Goal: Information Seeking & Learning: Compare options

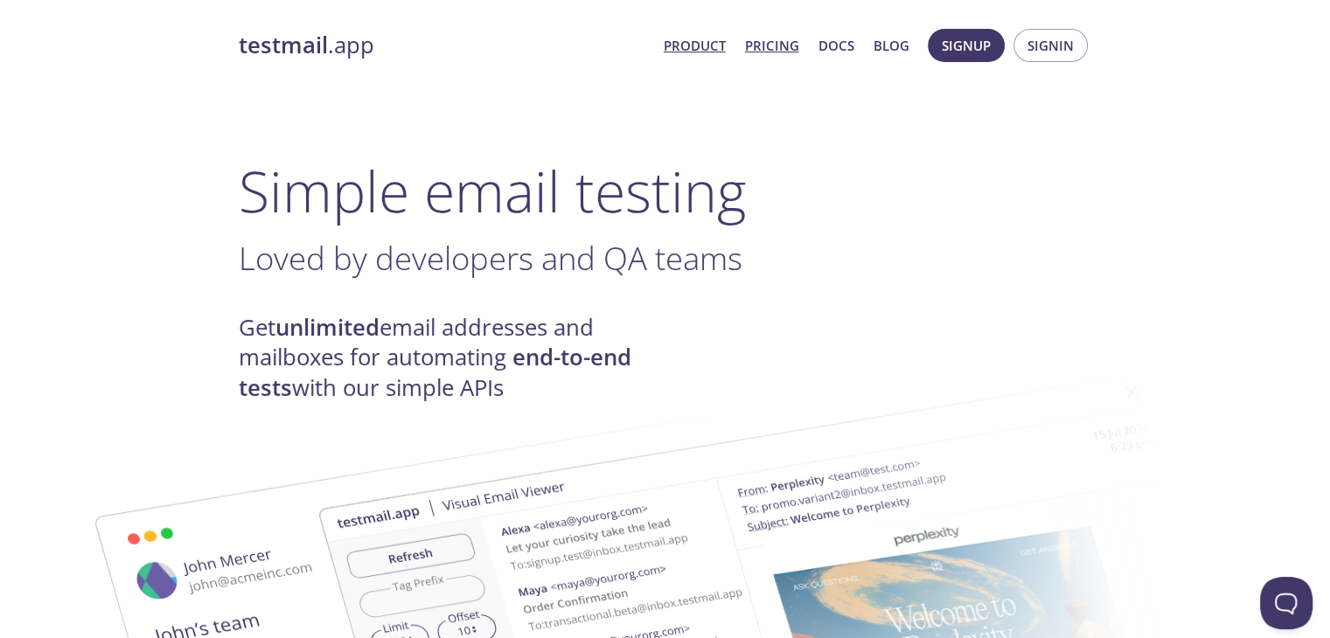
click at [795, 37] on link "Pricing" at bounding box center [772, 45] width 54 height 23
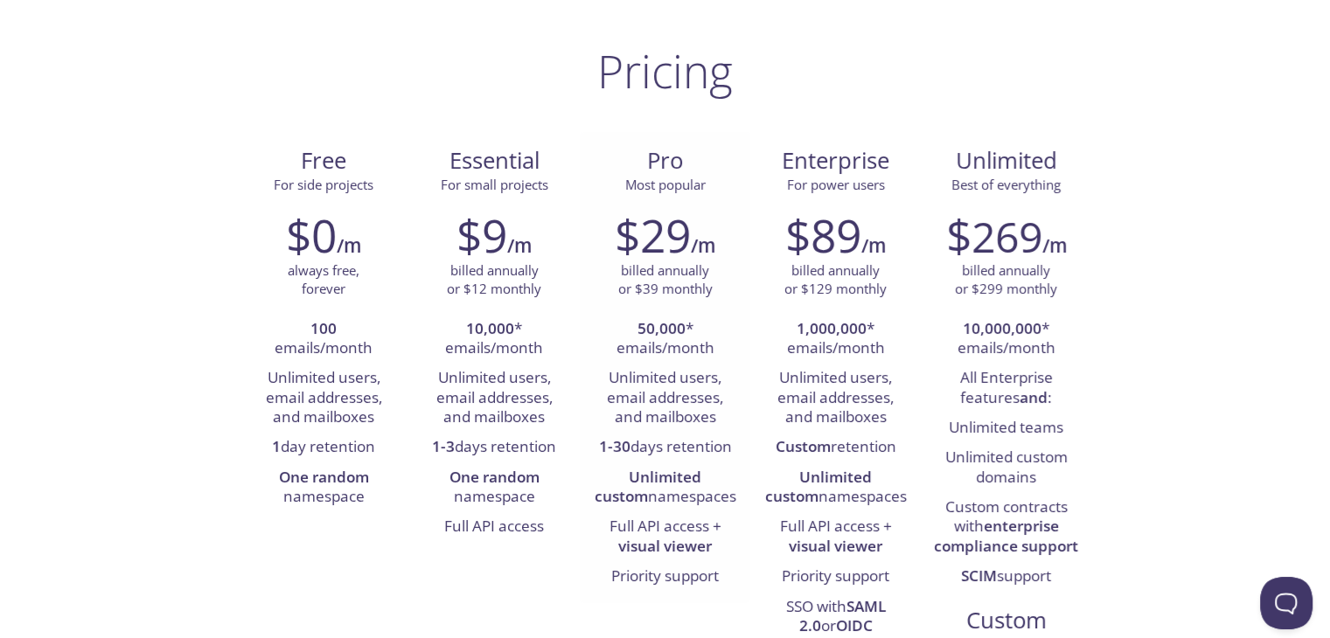
scroll to position [87, 0]
drag, startPoint x: 278, startPoint y: 499, endPoint x: 378, endPoint y: 487, distance: 100.4
click at [378, 487] on li "One random namespace" at bounding box center [324, 486] width 144 height 50
click at [399, 407] on div "$0 /m always free, forever 100 emails/month Unlimited users, email addresses, a…" at bounding box center [324, 358] width 171 height 326
drag, startPoint x: 609, startPoint y: 503, endPoint x: 678, endPoint y: 505, distance: 68.2
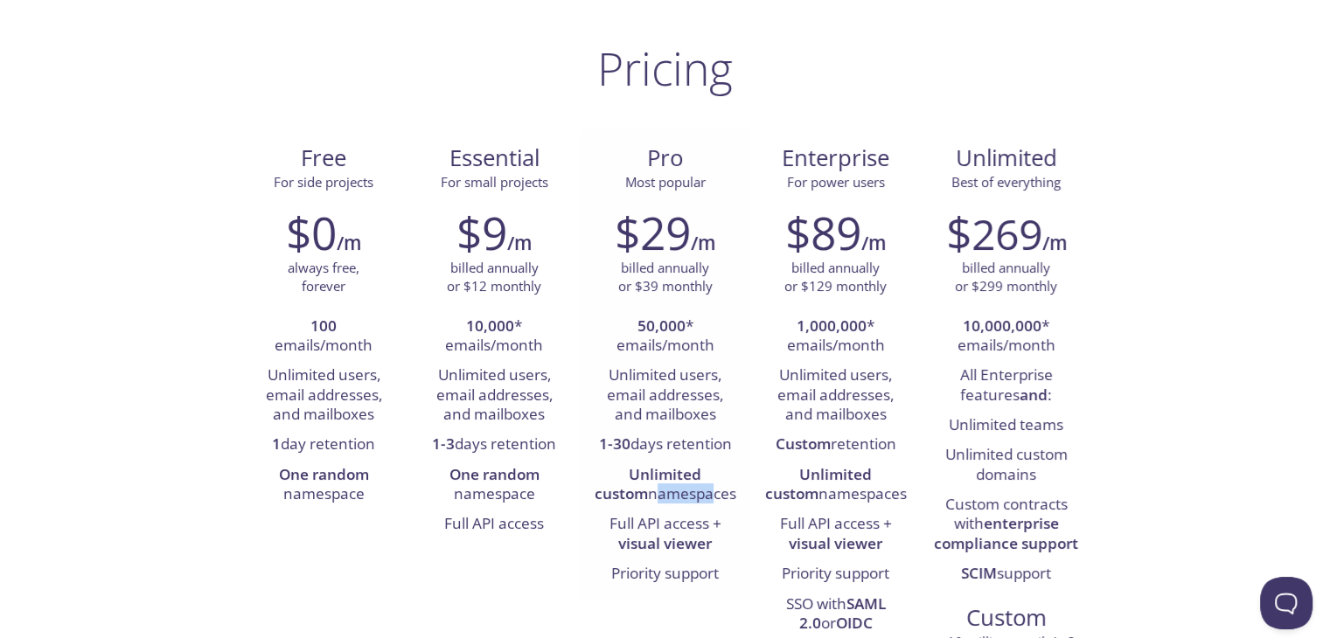
click at [678, 505] on li "Unlimited custom namespaces" at bounding box center [665, 486] width 144 height 50
click at [562, 470] on li "One random namespace" at bounding box center [494, 486] width 144 height 50
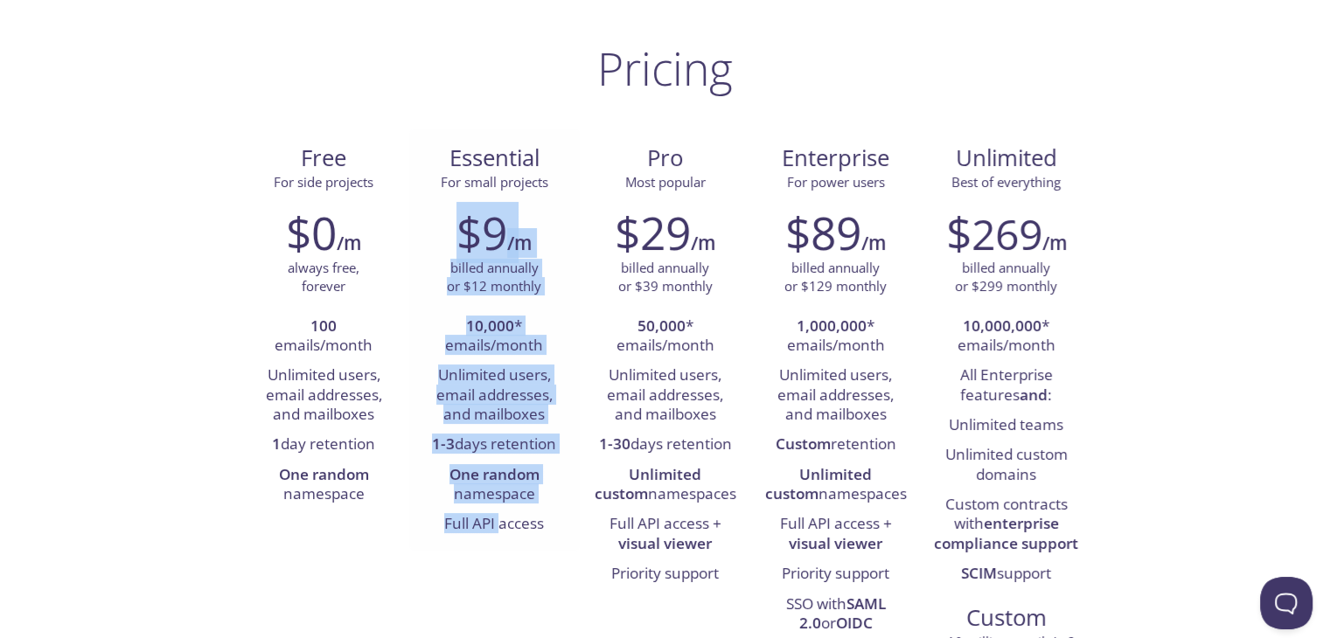
drag, startPoint x: 500, startPoint y: 367, endPoint x: 498, endPoint y: 540, distance: 172.3
click at [498, 540] on div "$9 /m billed annually or $12 monthly 10,000 * emails/month Unlimited users, ema…" at bounding box center [494, 373] width 171 height 356
click at [553, 493] on li "One random namespace" at bounding box center [494, 486] width 144 height 50
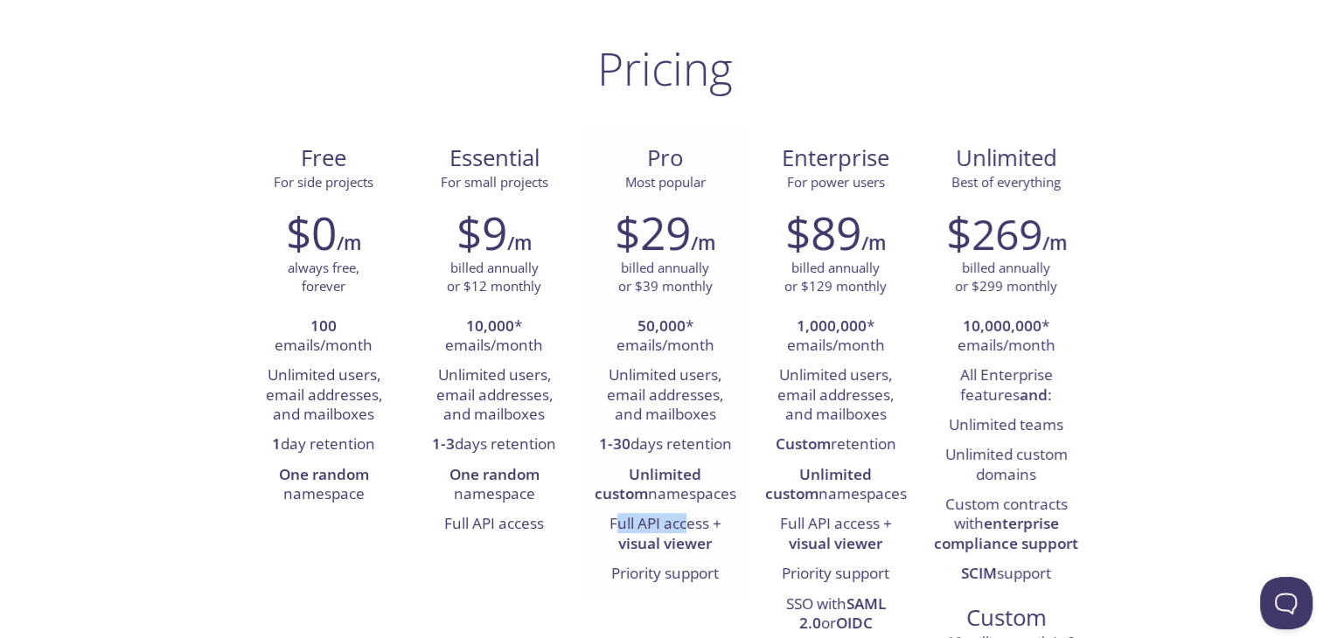
drag, startPoint x: 620, startPoint y: 517, endPoint x: 686, endPoint y: 530, distance: 67.7
click at [686, 530] on li "Full API access + visual viewer" at bounding box center [665, 535] width 144 height 50
click at [718, 554] on li "Full API access + visual viewer" at bounding box center [665, 535] width 144 height 50
drag, startPoint x: 644, startPoint y: 588, endPoint x: 685, endPoint y: 584, distance: 41.2
click at [668, 586] on li "Priority support" at bounding box center [665, 575] width 144 height 30
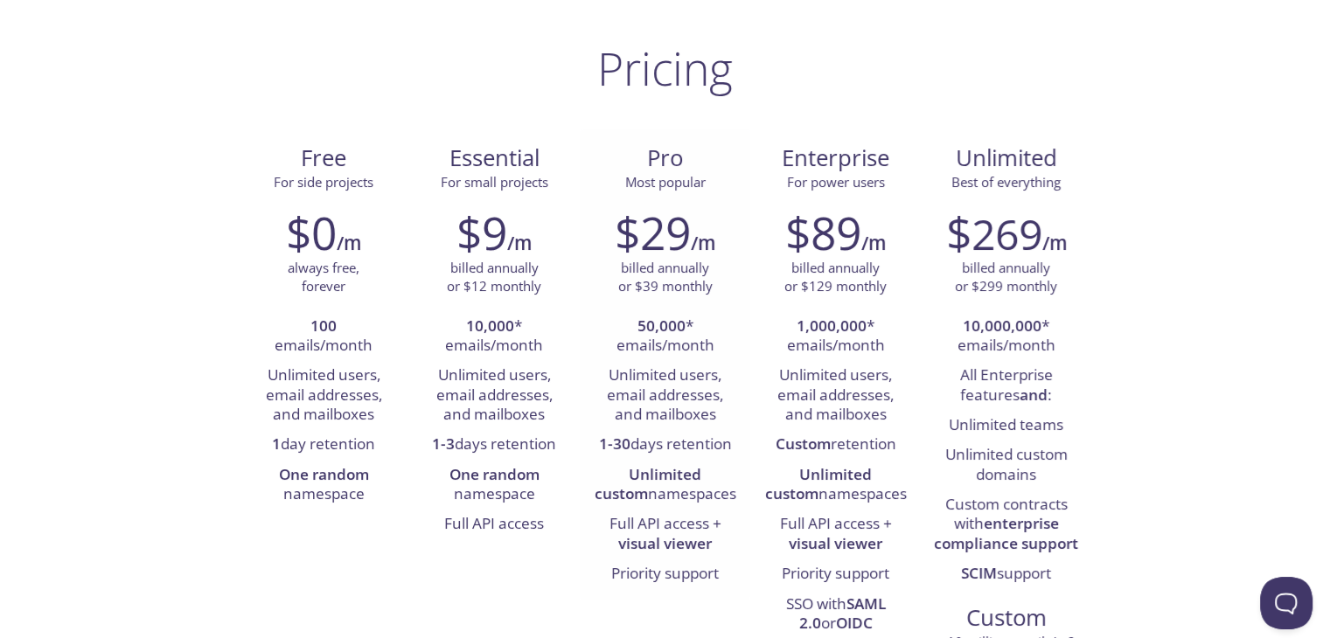
click at [587, 552] on div "$29 /m billed annually or $39 monthly 50,000 * emails/month Unlimited users, em…" at bounding box center [665, 398] width 171 height 406
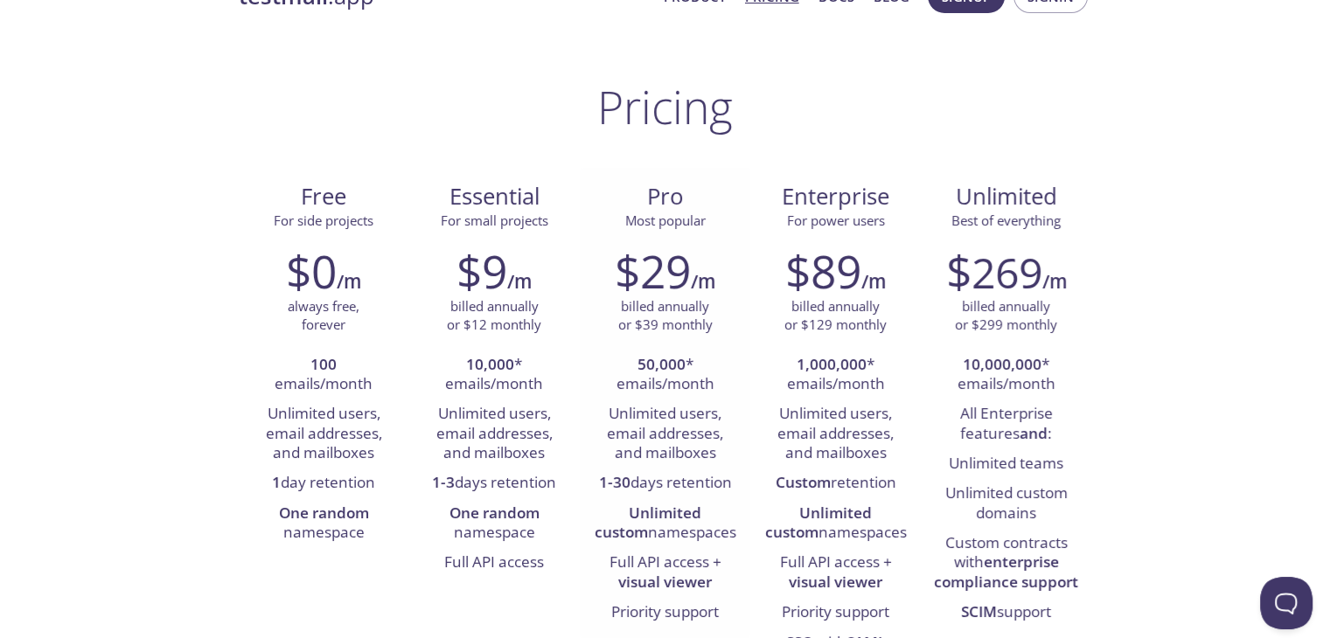
scroll to position [0, 0]
